Goal: Navigation & Orientation: Find specific page/section

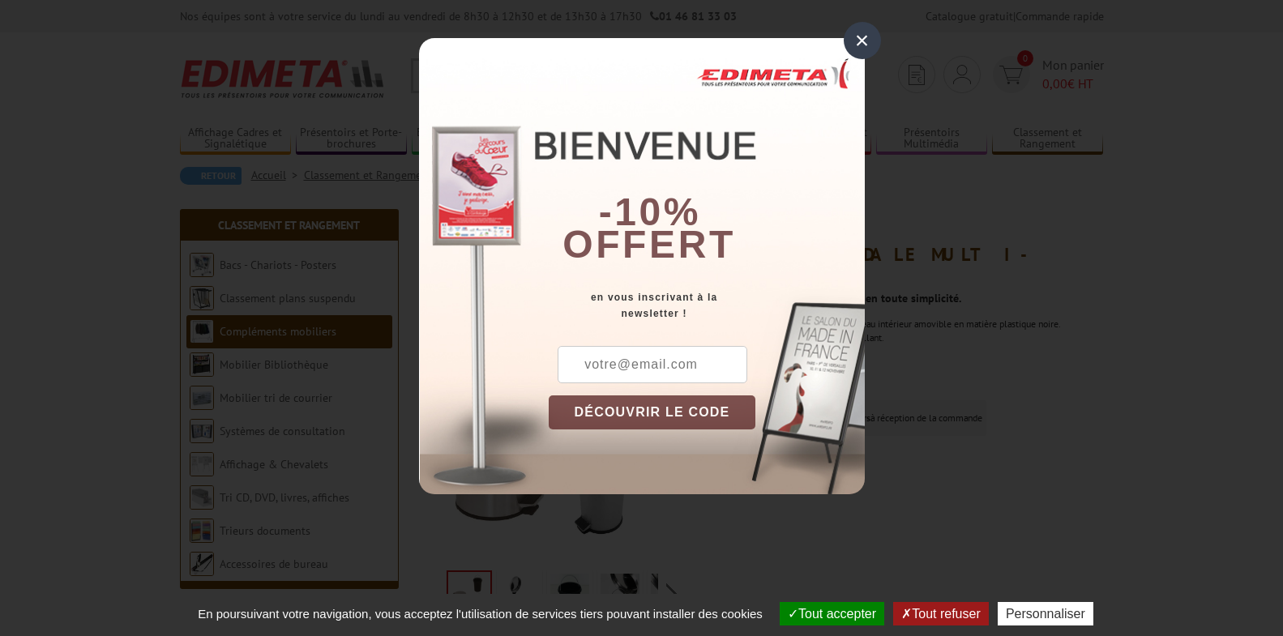
click at [645, 414] on button "DÉCOUVRIR LE CODE" at bounding box center [651, 412] width 207 height 34
click at [595, 403] on button "DÉCOUVRIR LE CODE" at bounding box center [651, 412] width 207 height 34
click at [623, 367] on input "text" at bounding box center [652, 364] width 190 height 37
click at [860, 33] on div "×" at bounding box center [861, 40] width 37 height 37
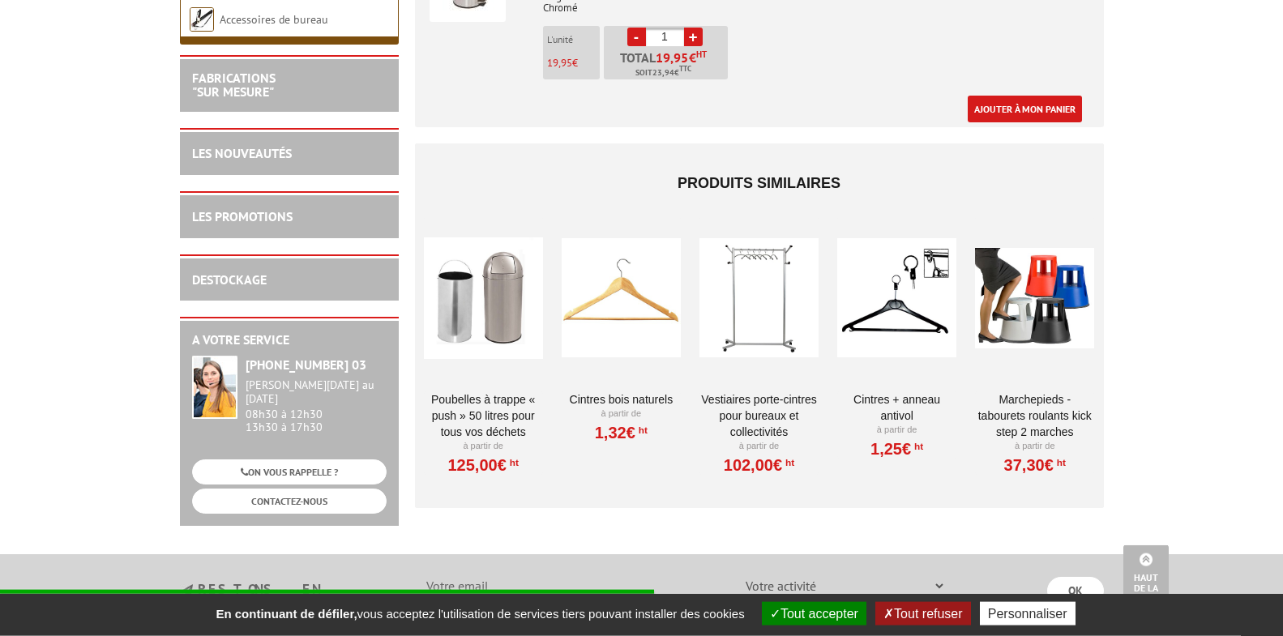
scroll to position [744, 0]
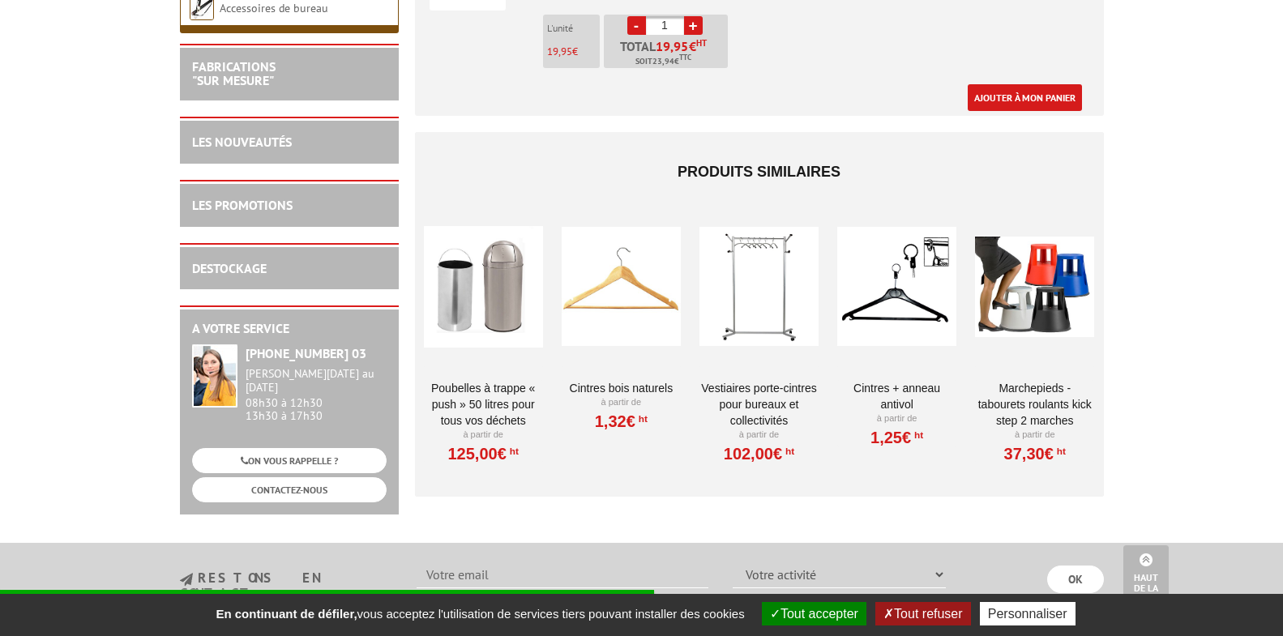
click at [478, 397] on link "Poubelles à trappe « Push » 50 Litres pour tous vos déchets" at bounding box center [483, 404] width 119 height 49
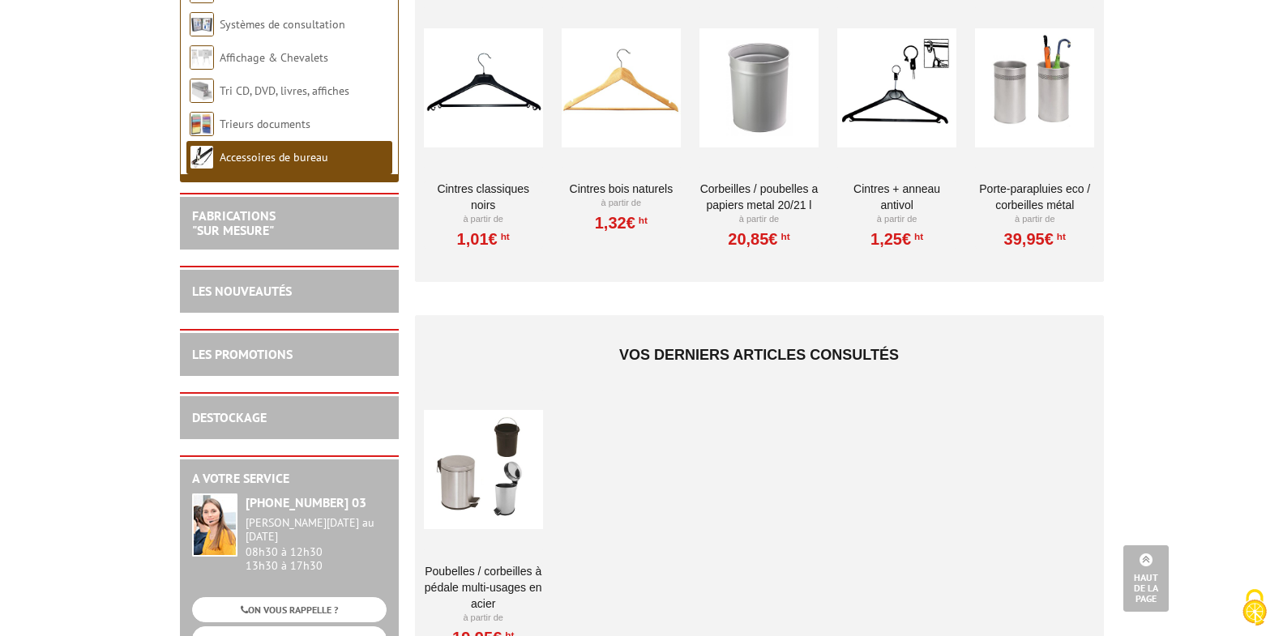
scroll to position [992, 0]
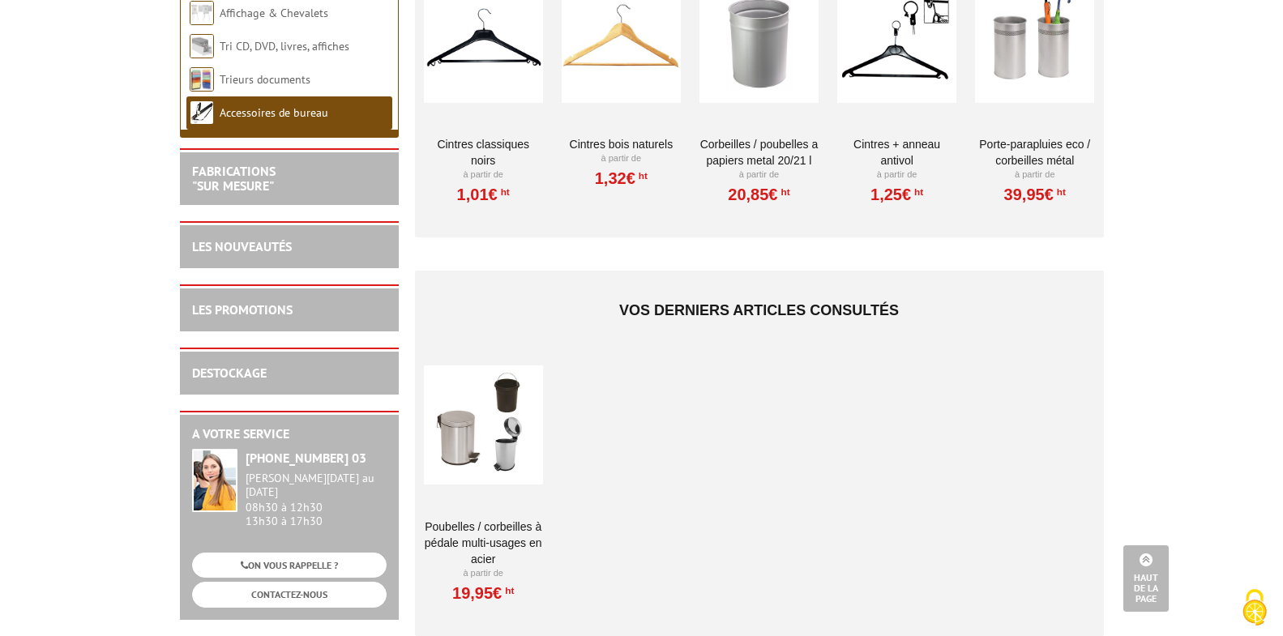
click at [506, 519] on link "Poubelles / Corbeilles à pédale multi-usages en acier" at bounding box center [483, 543] width 119 height 49
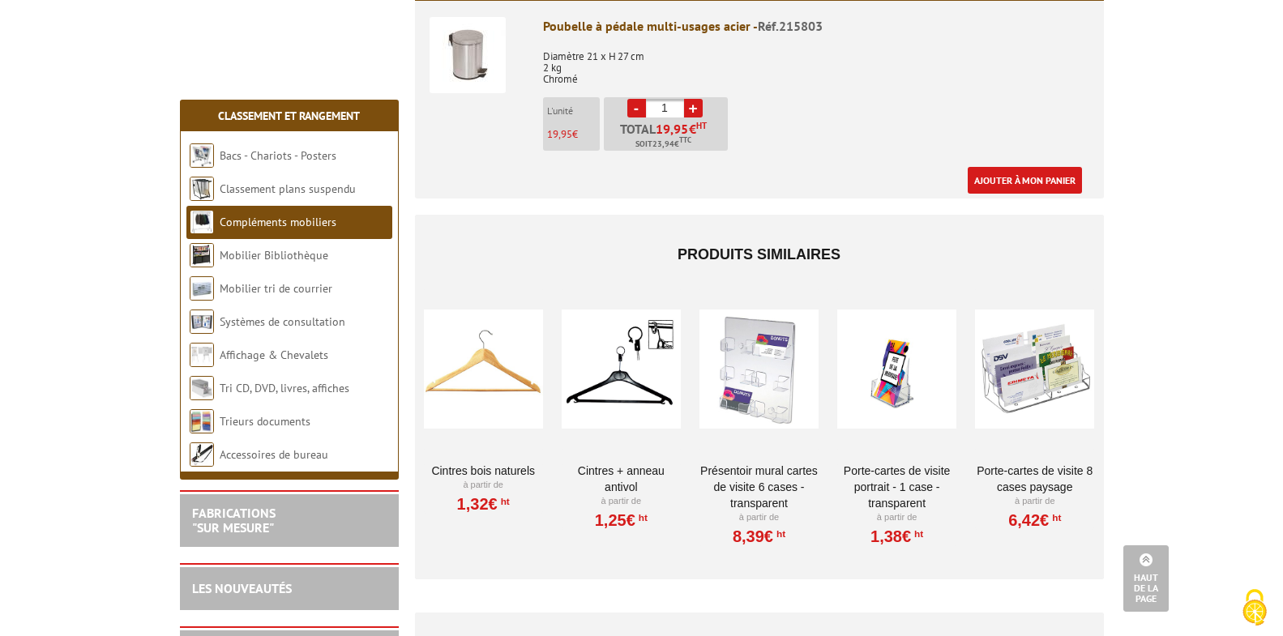
scroll to position [992, 0]
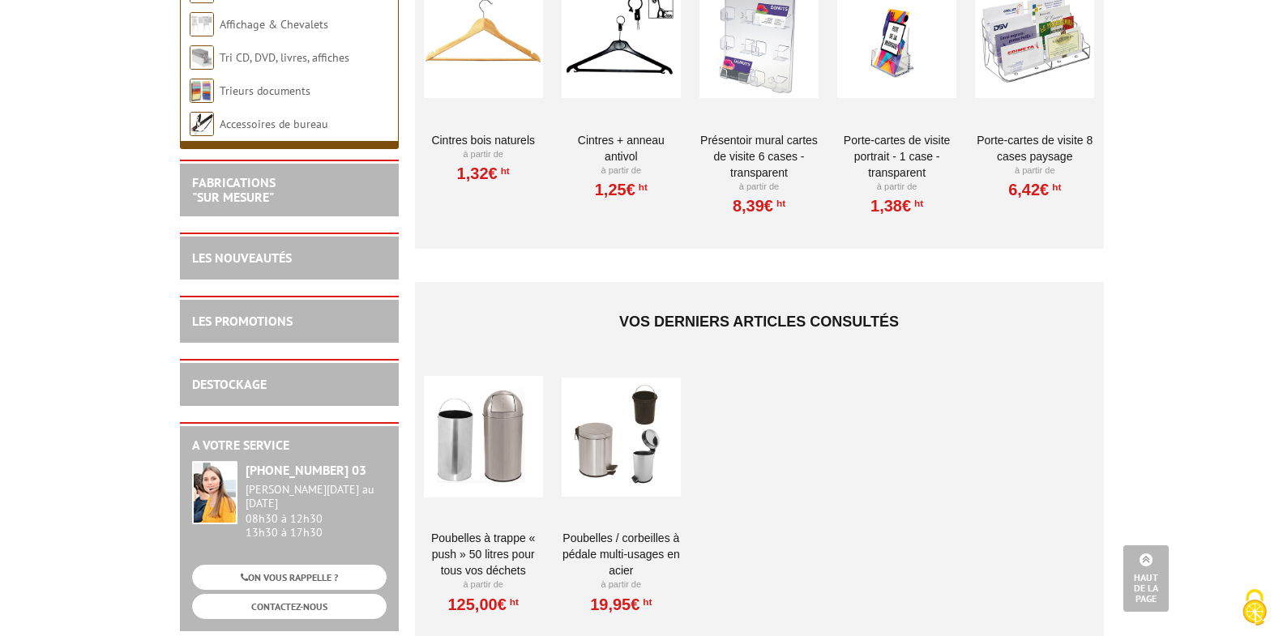
click at [612, 540] on link "Poubelles / Corbeilles à pédale multi-usages en acier" at bounding box center [620, 554] width 119 height 49
